Goal: Task Accomplishment & Management: Complete application form

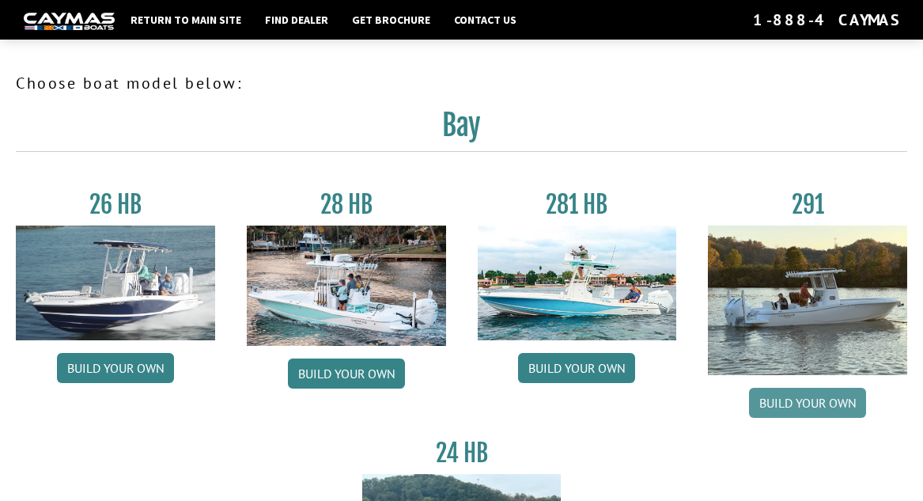
click at [791, 403] on link "Build your own" at bounding box center [807, 403] width 117 height 30
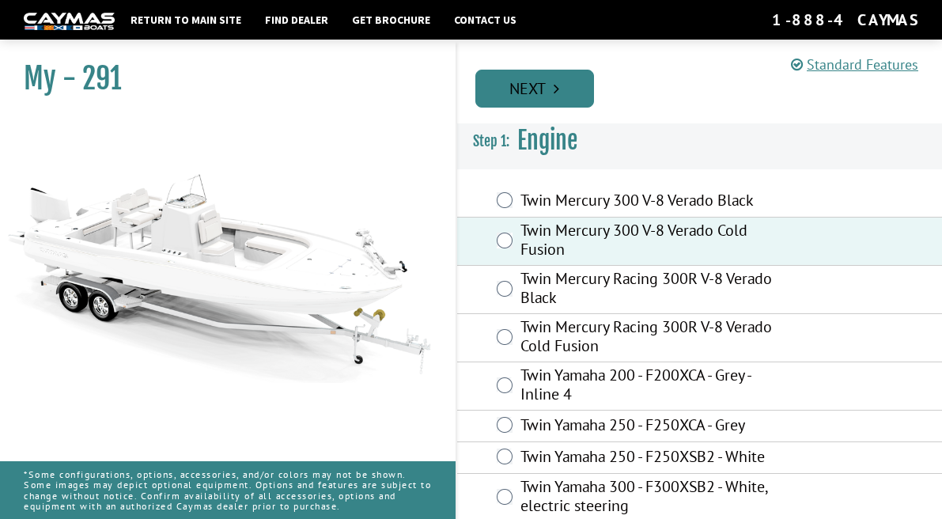
click at [538, 87] on link "Next" at bounding box center [534, 89] width 119 height 38
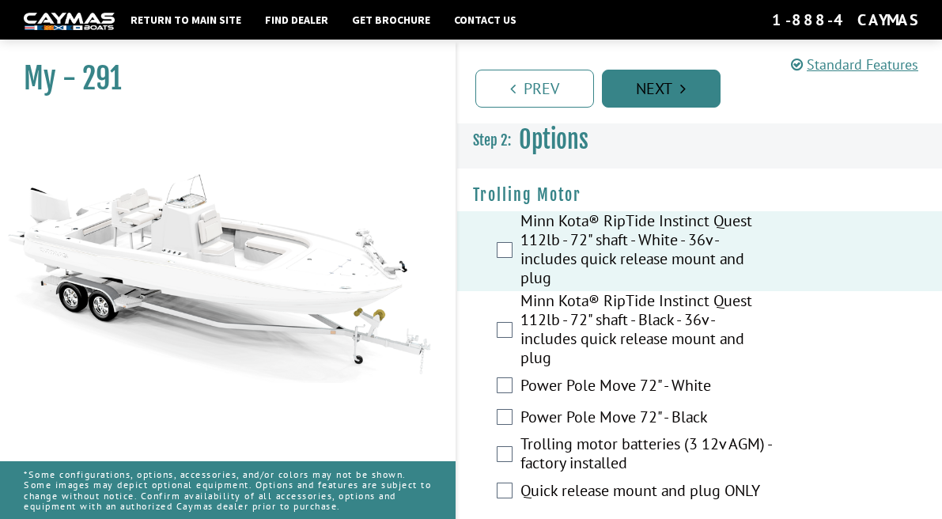
click at [636, 85] on link "Next" at bounding box center [661, 89] width 119 height 38
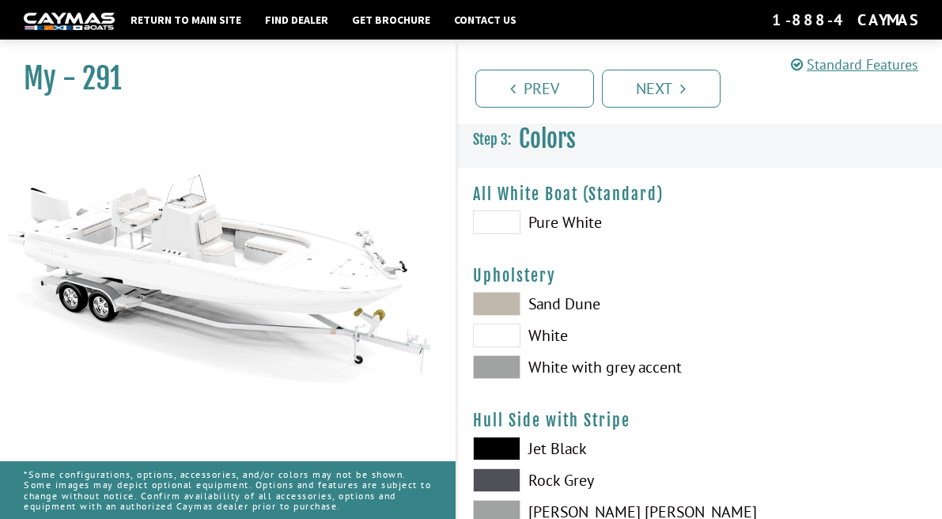
click at [491, 217] on span at bounding box center [496, 222] width 47 height 24
click at [492, 301] on span at bounding box center [496, 304] width 47 height 24
click at [493, 336] on span at bounding box center [496, 335] width 47 height 24
click at [494, 300] on span at bounding box center [496, 304] width 47 height 24
click at [491, 363] on span at bounding box center [496, 367] width 47 height 24
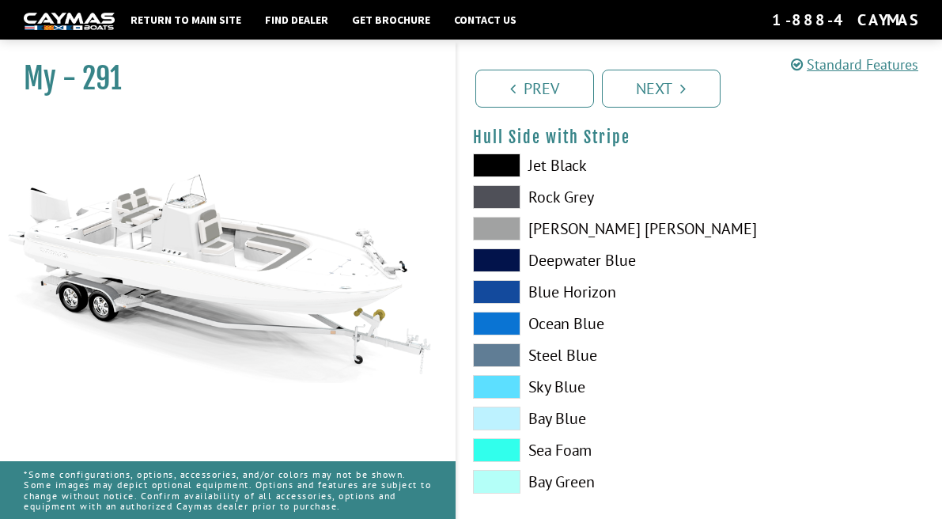
scroll to position [291, 0]
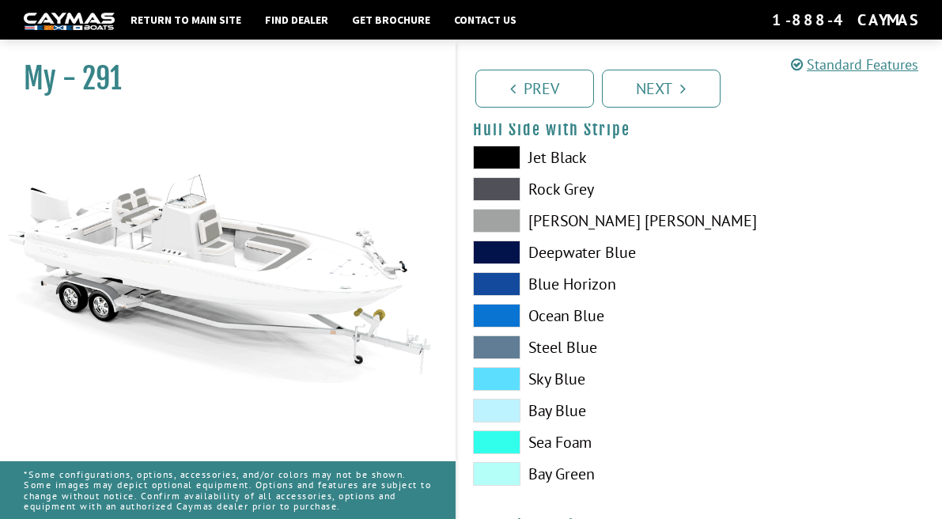
click at [491, 312] on span at bounding box center [496, 316] width 47 height 24
click at [494, 472] on span at bounding box center [496, 474] width 47 height 24
click at [496, 217] on span at bounding box center [496, 221] width 47 height 24
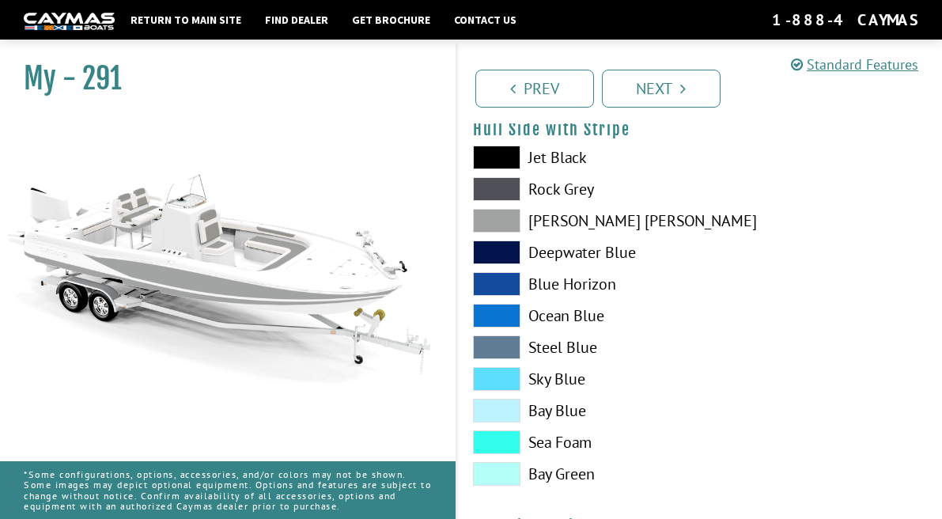
click at [491, 185] on span at bounding box center [496, 189] width 47 height 24
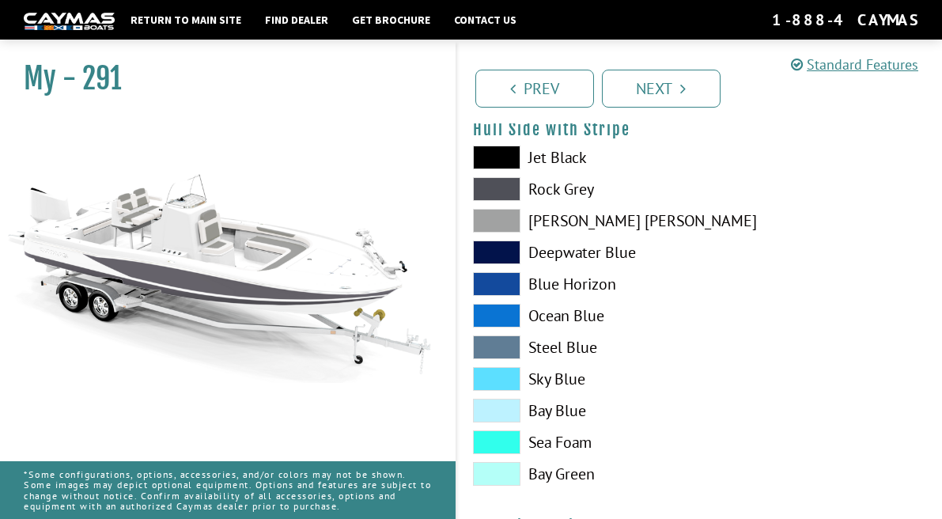
click at [499, 216] on span at bounding box center [496, 221] width 47 height 24
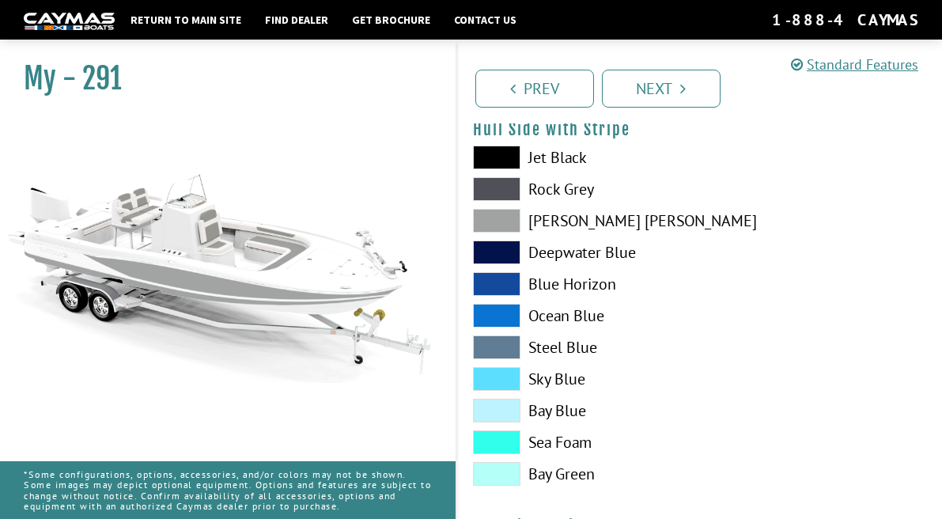
click at [494, 249] on span at bounding box center [496, 252] width 47 height 24
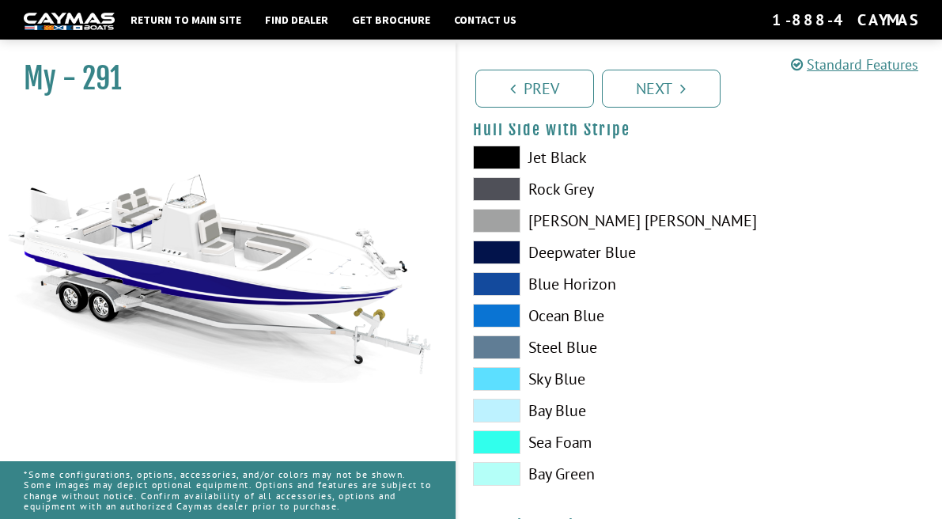
click at [496, 278] on span at bounding box center [496, 284] width 47 height 24
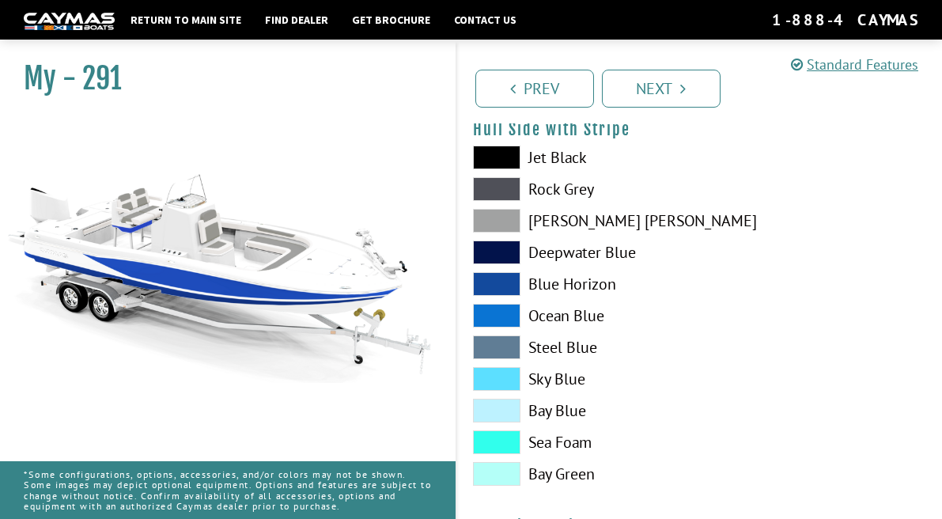
click at [491, 314] on span at bounding box center [496, 316] width 47 height 24
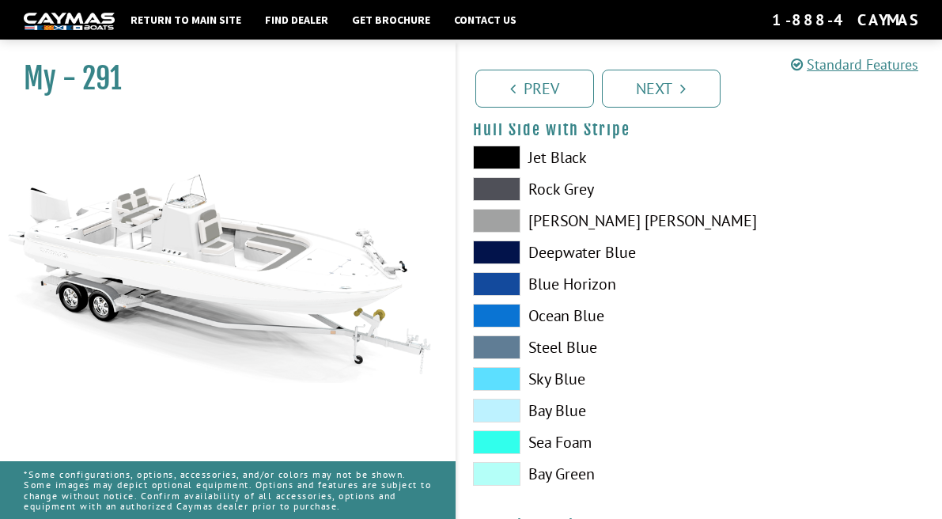
click at [494, 342] on span at bounding box center [496, 347] width 47 height 24
click at [494, 377] on span at bounding box center [496, 379] width 47 height 24
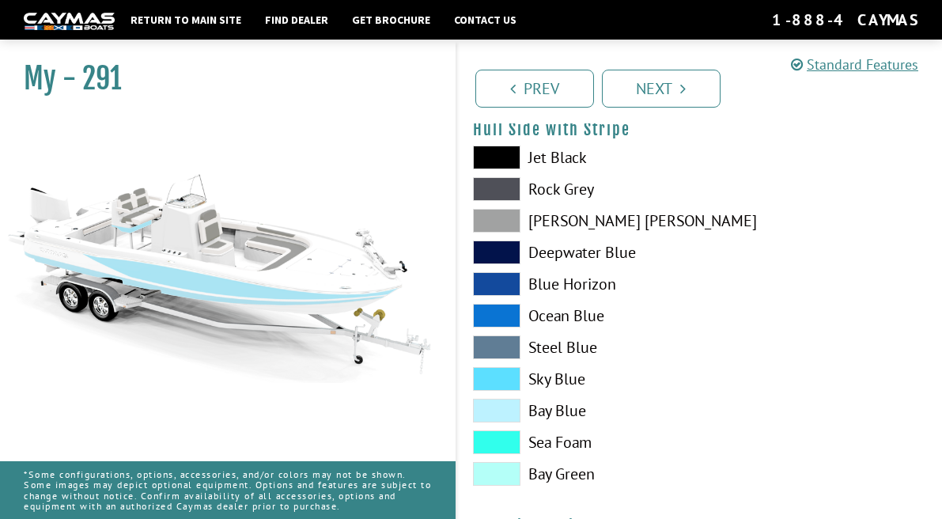
click at [492, 415] on span at bounding box center [496, 411] width 47 height 24
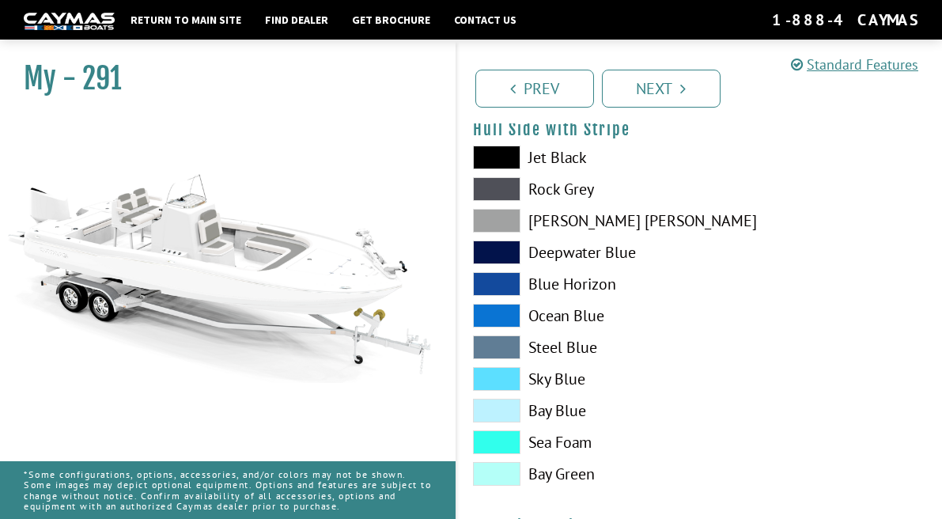
click at [493, 436] on span at bounding box center [496, 442] width 47 height 24
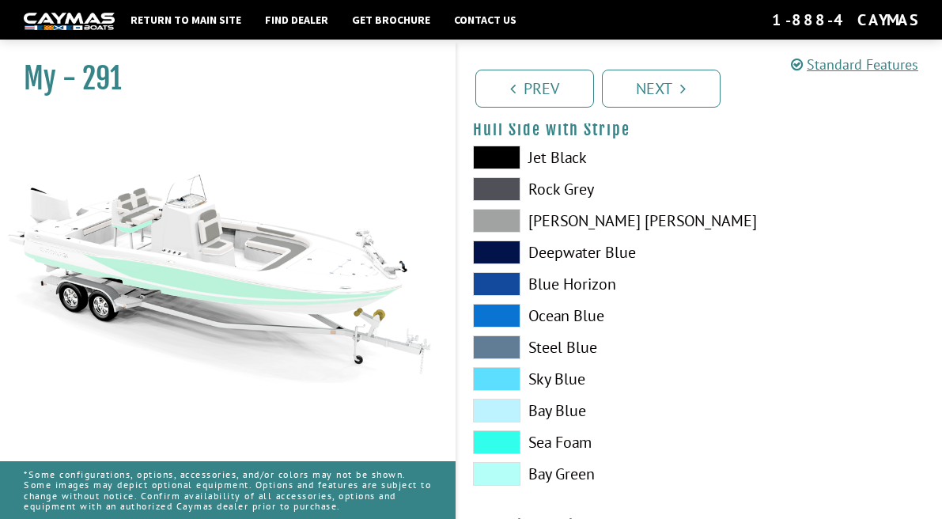
click at [502, 475] on span at bounding box center [496, 474] width 47 height 24
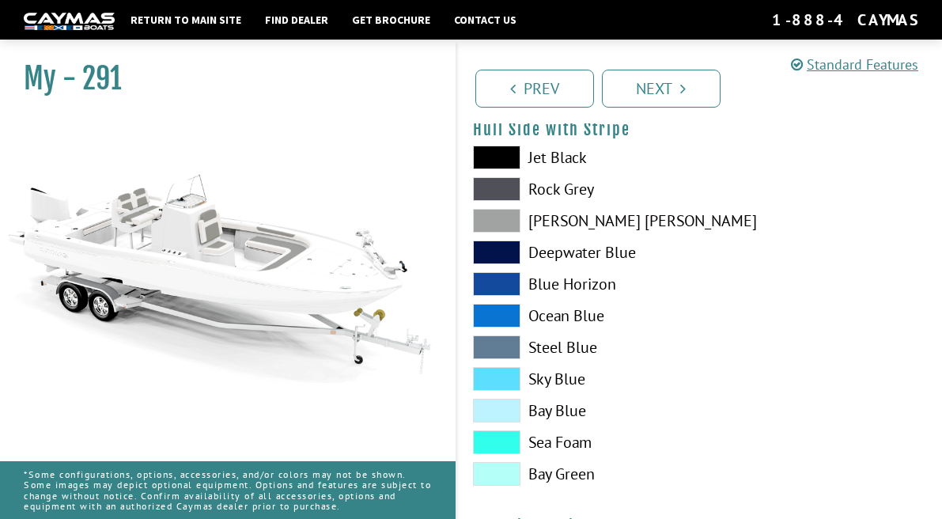
click at [501, 308] on span at bounding box center [496, 316] width 47 height 24
click at [498, 279] on span at bounding box center [496, 284] width 47 height 24
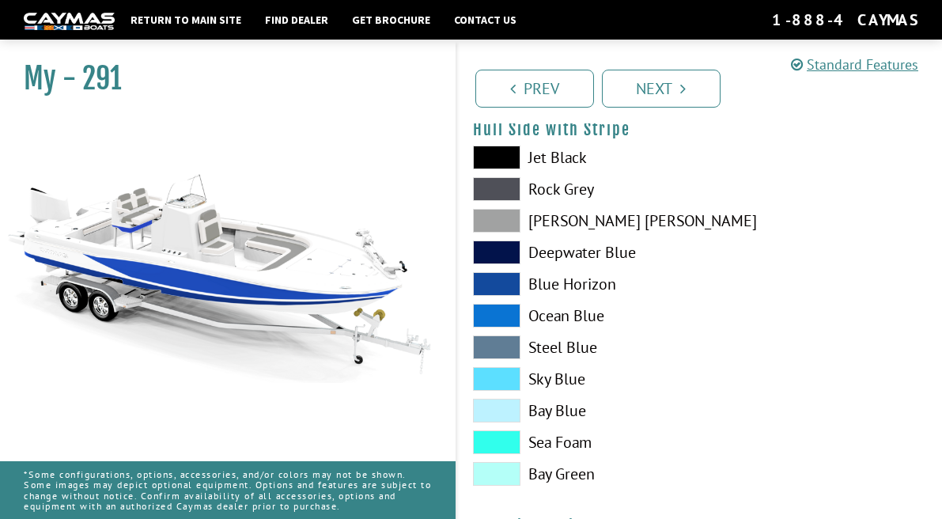
click at [495, 252] on span at bounding box center [496, 252] width 47 height 24
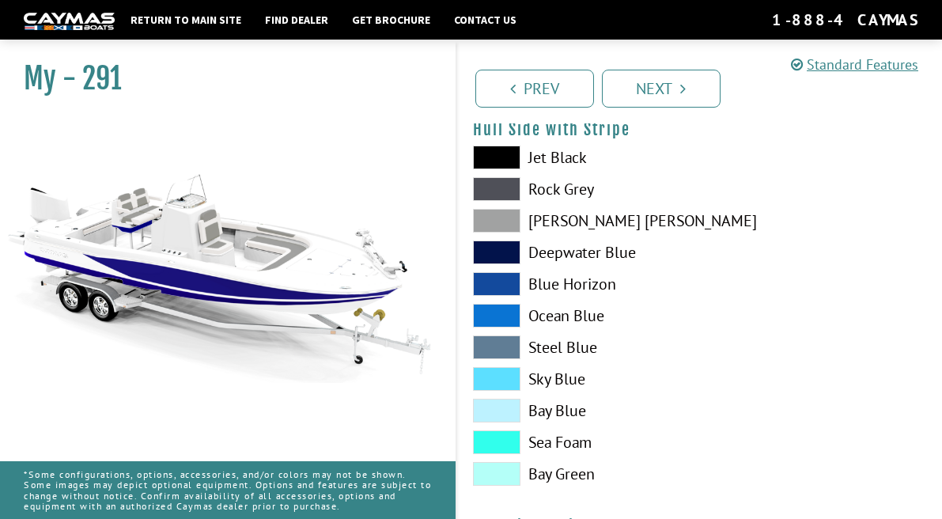
click at [493, 216] on span at bounding box center [496, 221] width 47 height 24
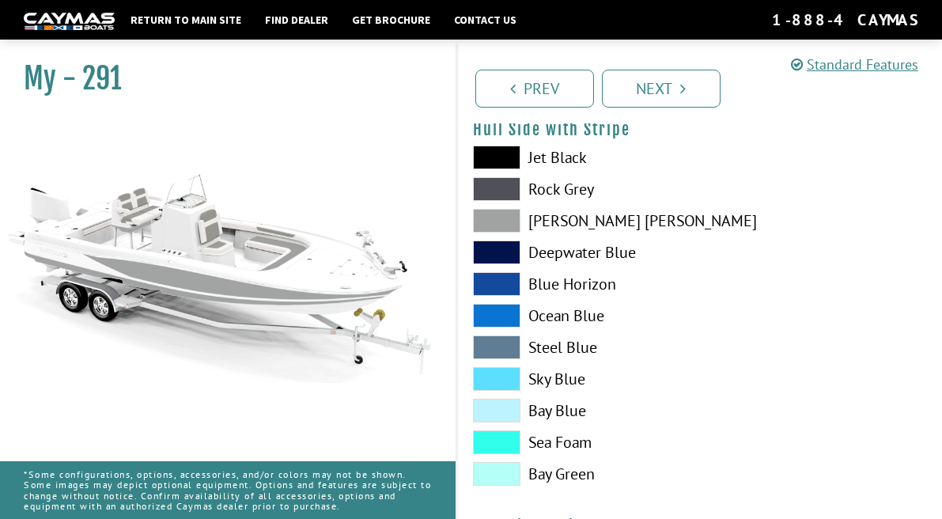
click at [492, 183] on span at bounding box center [496, 189] width 47 height 24
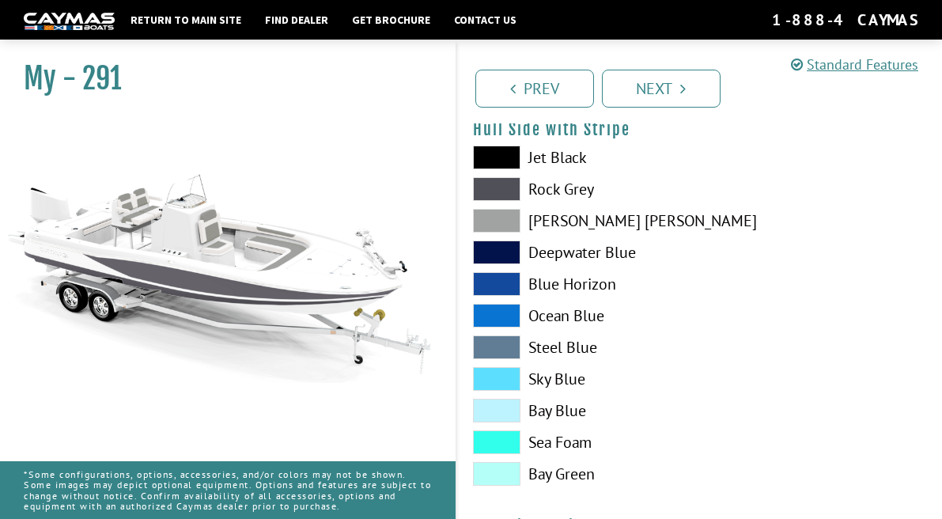
click at [494, 153] on span at bounding box center [496, 158] width 47 height 24
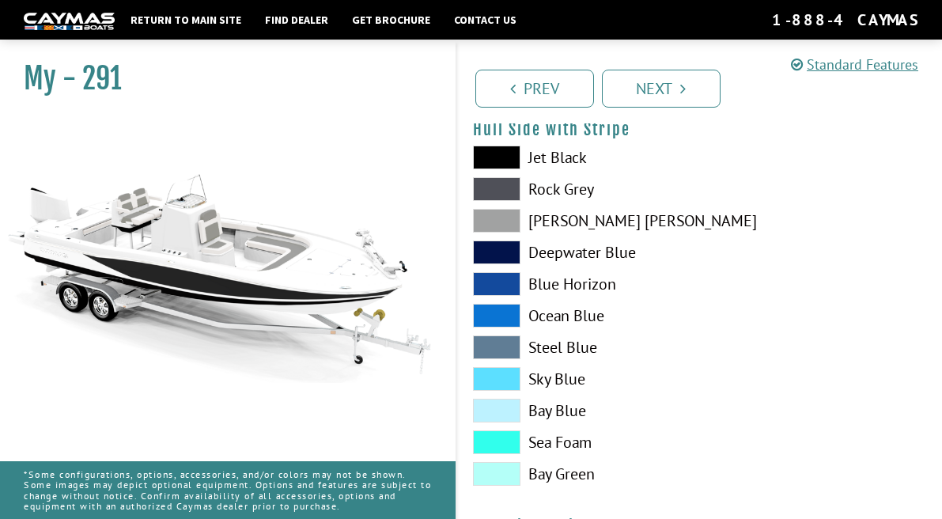
click at [495, 188] on span at bounding box center [496, 189] width 47 height 24
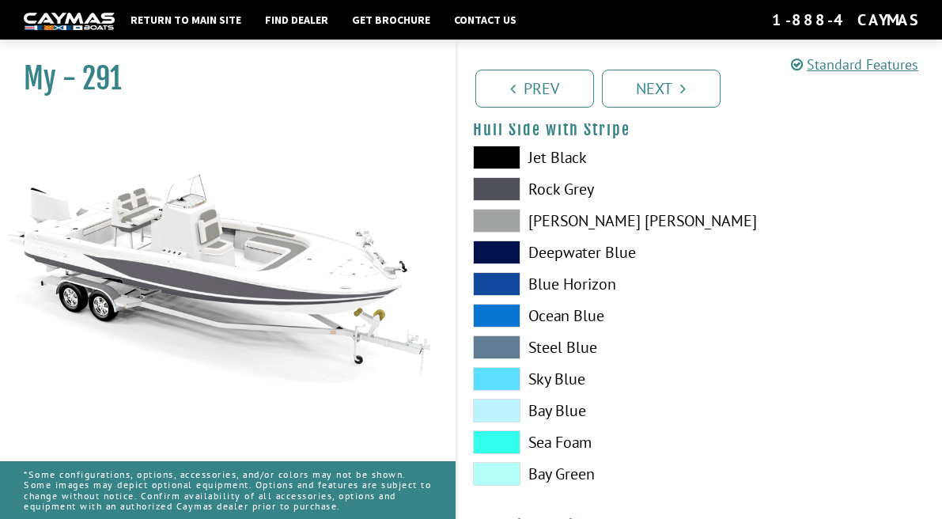
click at [496, 221] on span at bounding box center [496, 221] width 47 height 24
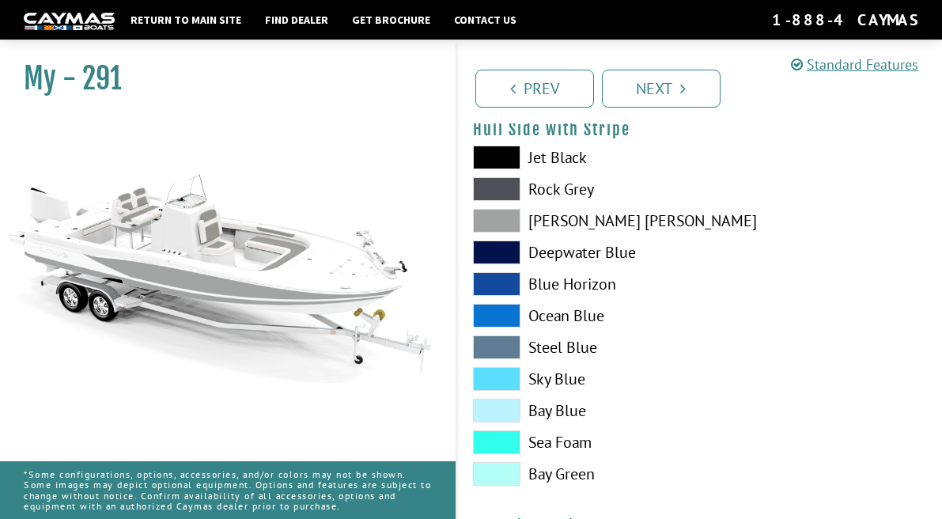
click at [497, 184] on span at bounding box center [496, 189] width 47 height 24
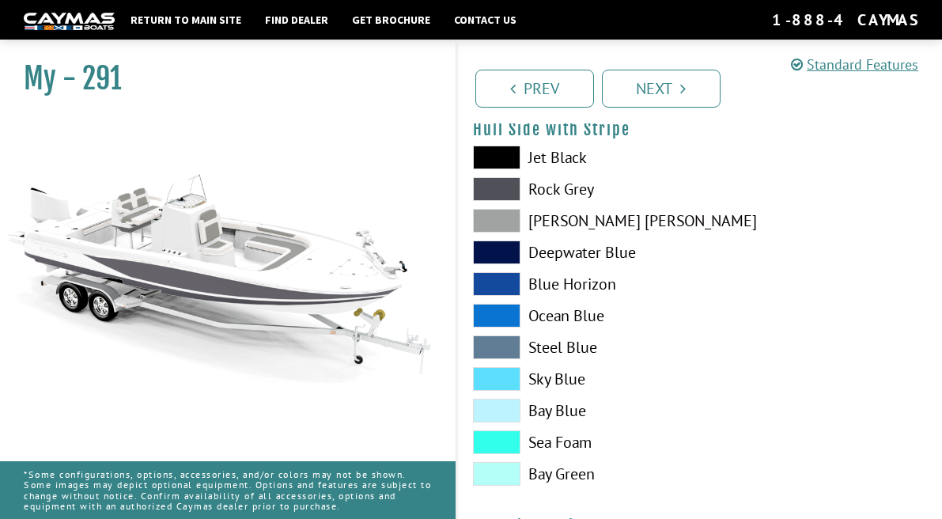
click at [497, 219] on span at bounding box center [496, 221] width 47 height 24
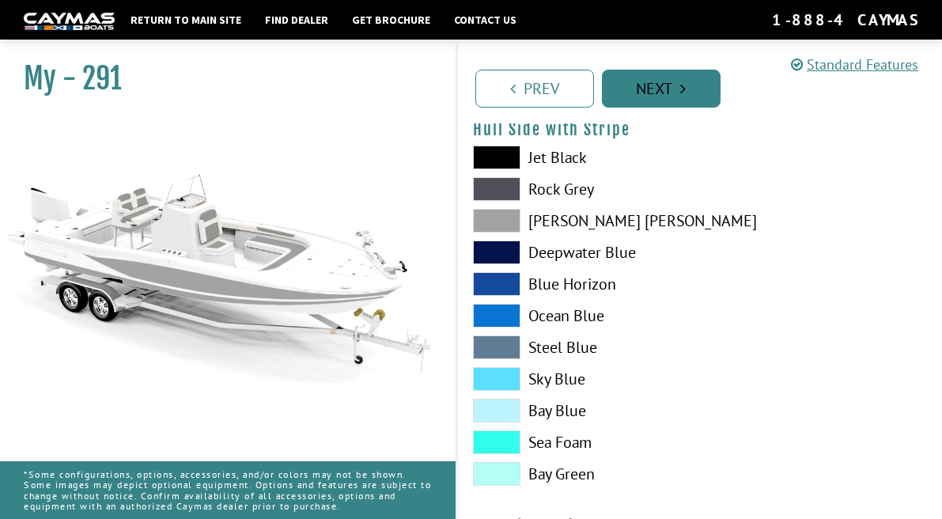
click at [653, 93] on link "Next" at bounding box center [661, 89] width 119 height 38
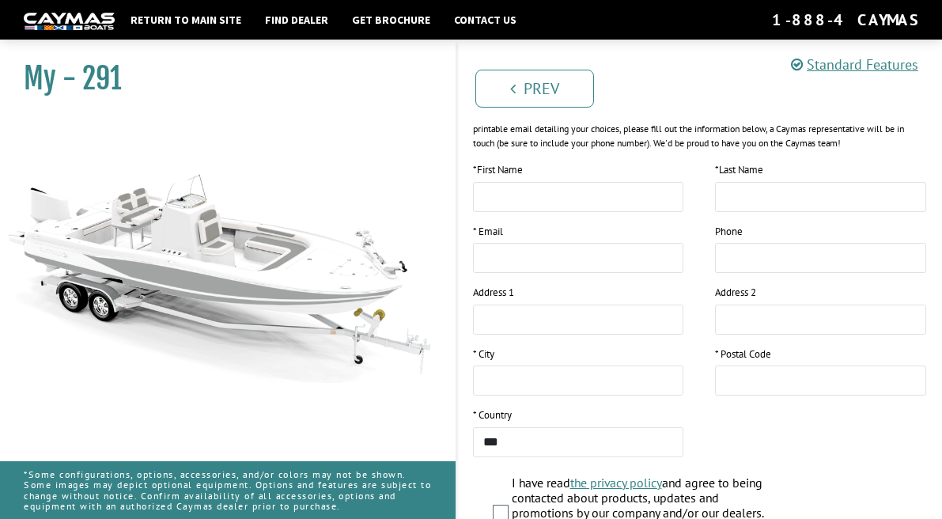
scroll to position [354, 0]
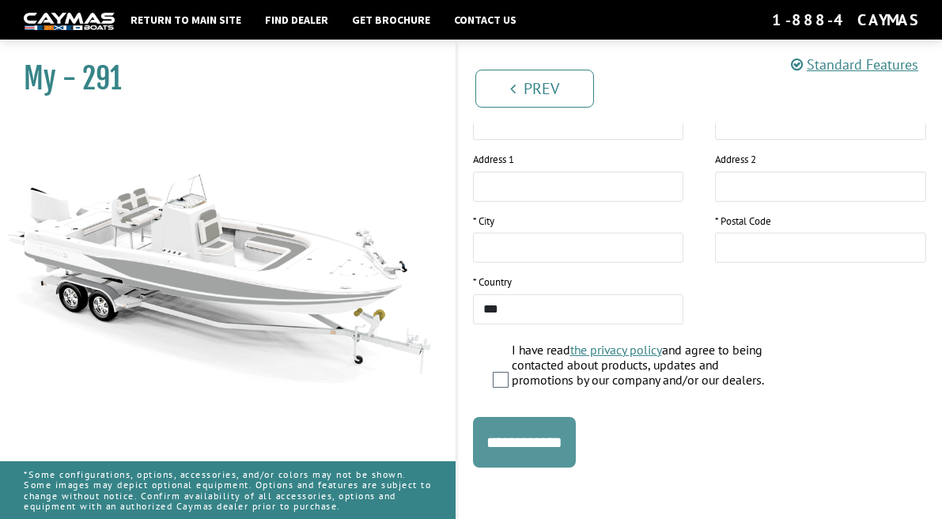
click at [520, 437] on input "**********" at bounding box center [524, 442] width 103 height 51
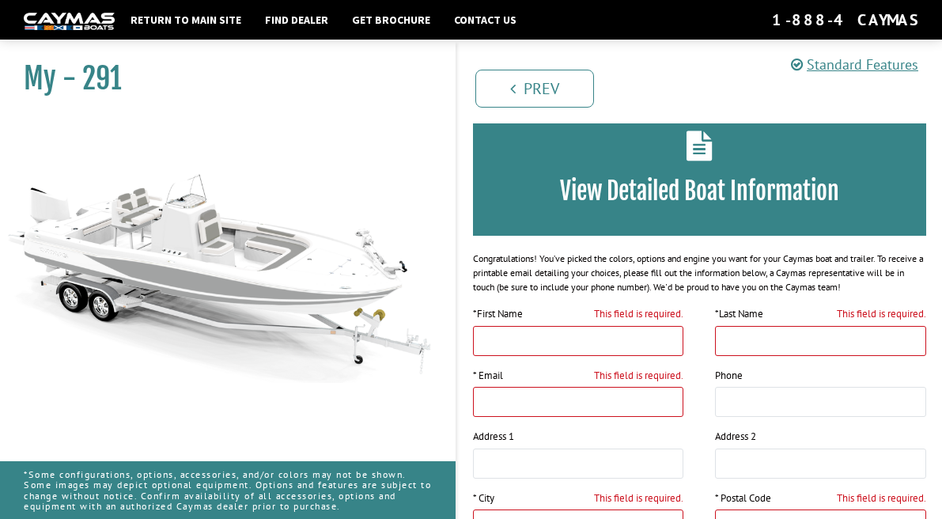
scroll to position [74, 0]
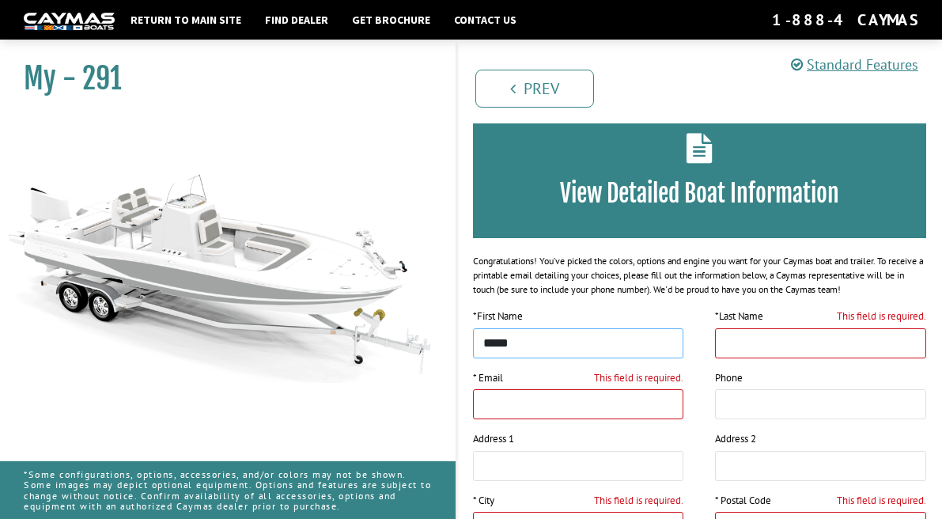
type input "*****"
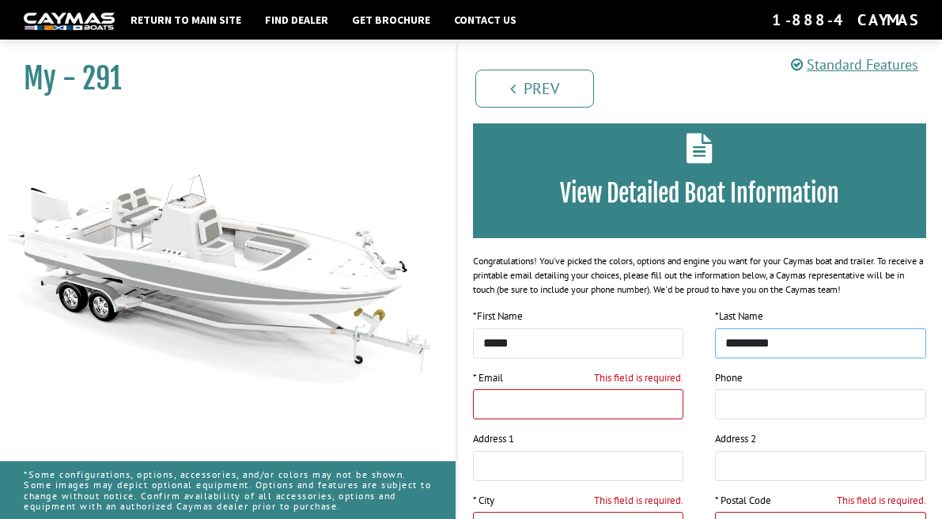
click at [762, 342] on input "*********" at bounding box center [820, 343] width 211 height 30
type input "********"
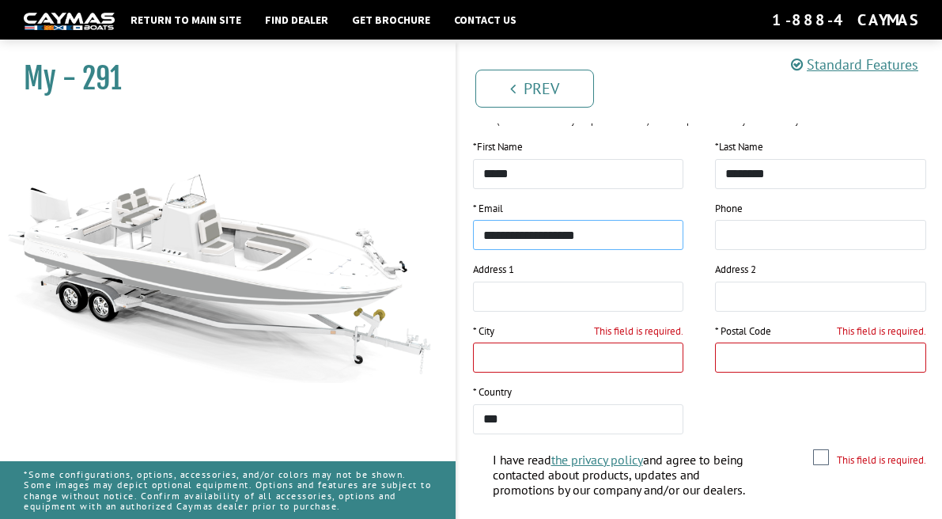
scroll to position [259, 0]
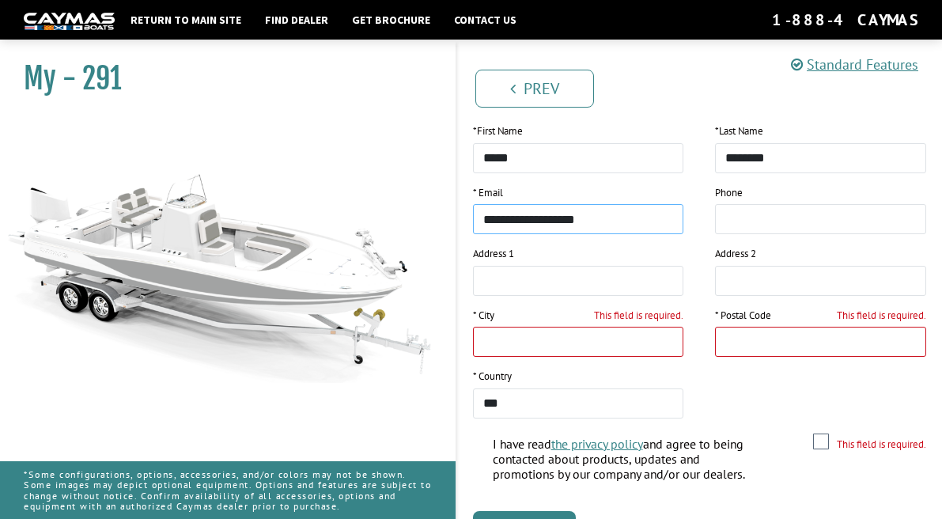
type input "**********"
type input "*"
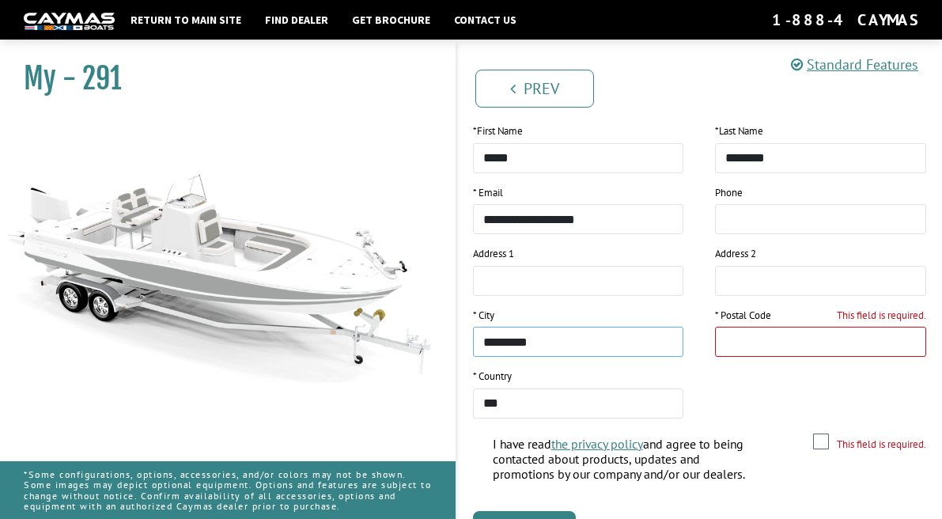
type input "*********"
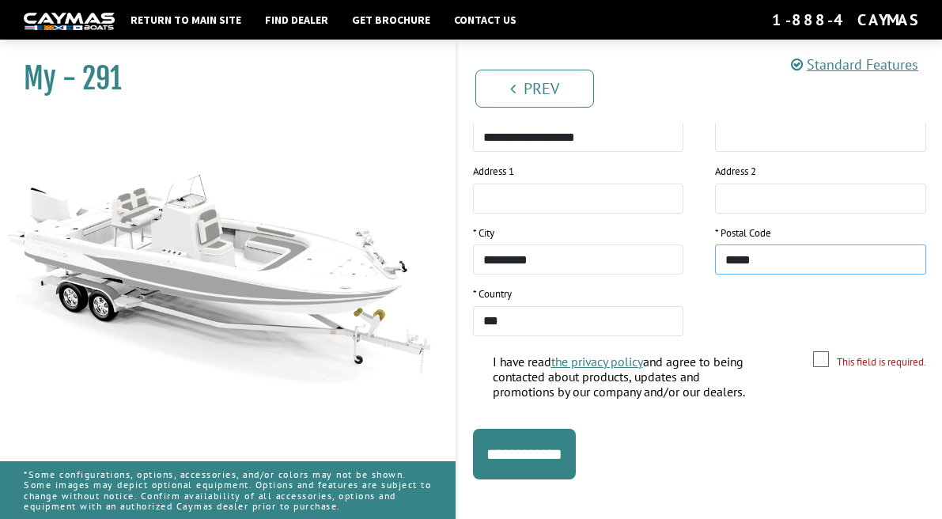
scroll to position [354, 0]
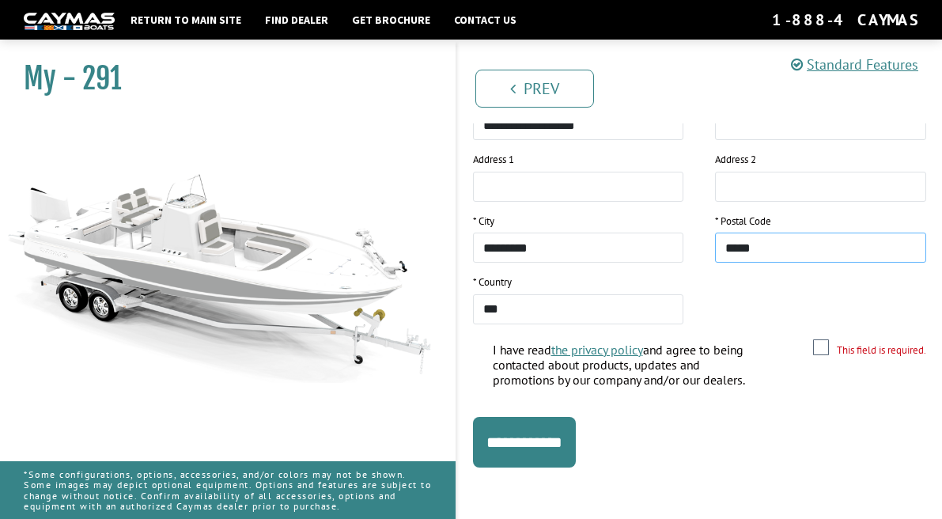
type input "*****"
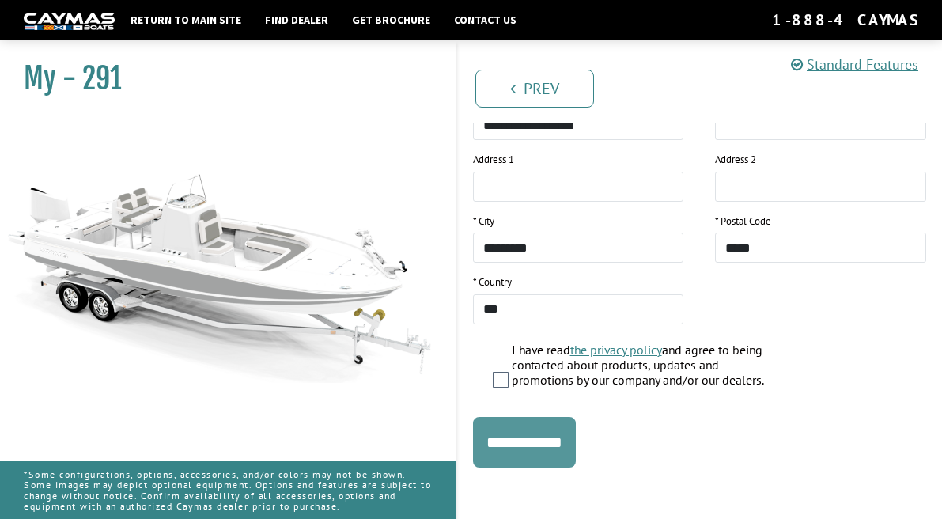
click at [520, 439] on input "**********" at bounding box center [524, 442] width 103 height 51
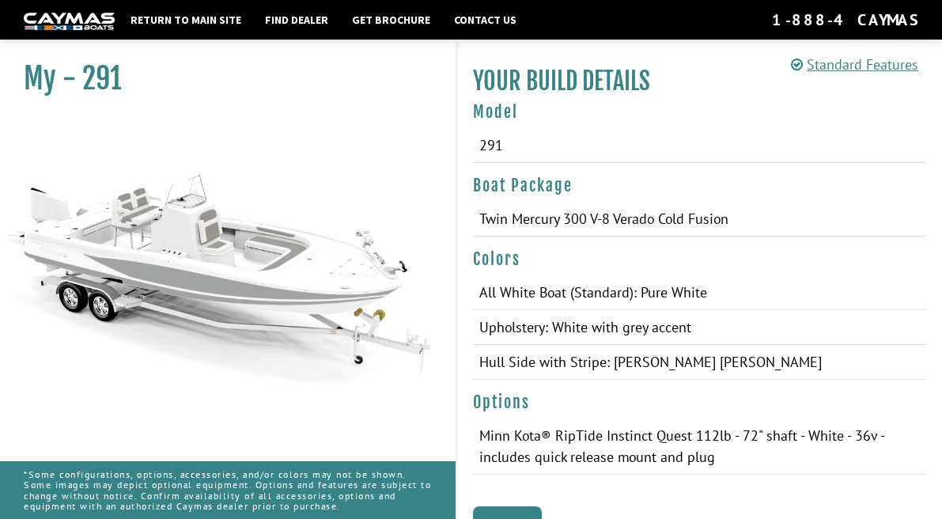
scroll to position [445, 0]
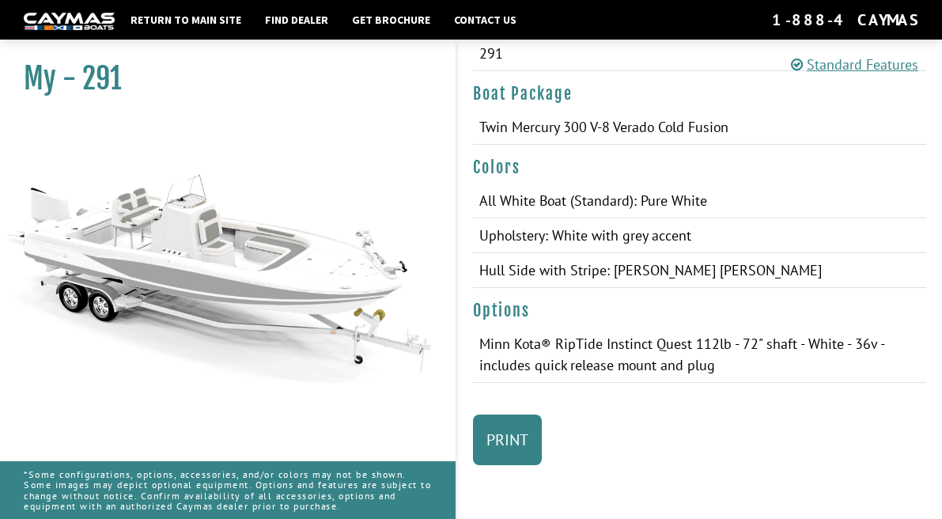
click at [241, 282] on img at bounding box center [220, 249] width 440 height 267
click at [178, 17] on link "Return to main site" at bounding box center [186, 19] width 127 height 21
